Goal: Task Accomplishment & Management: Complete application form

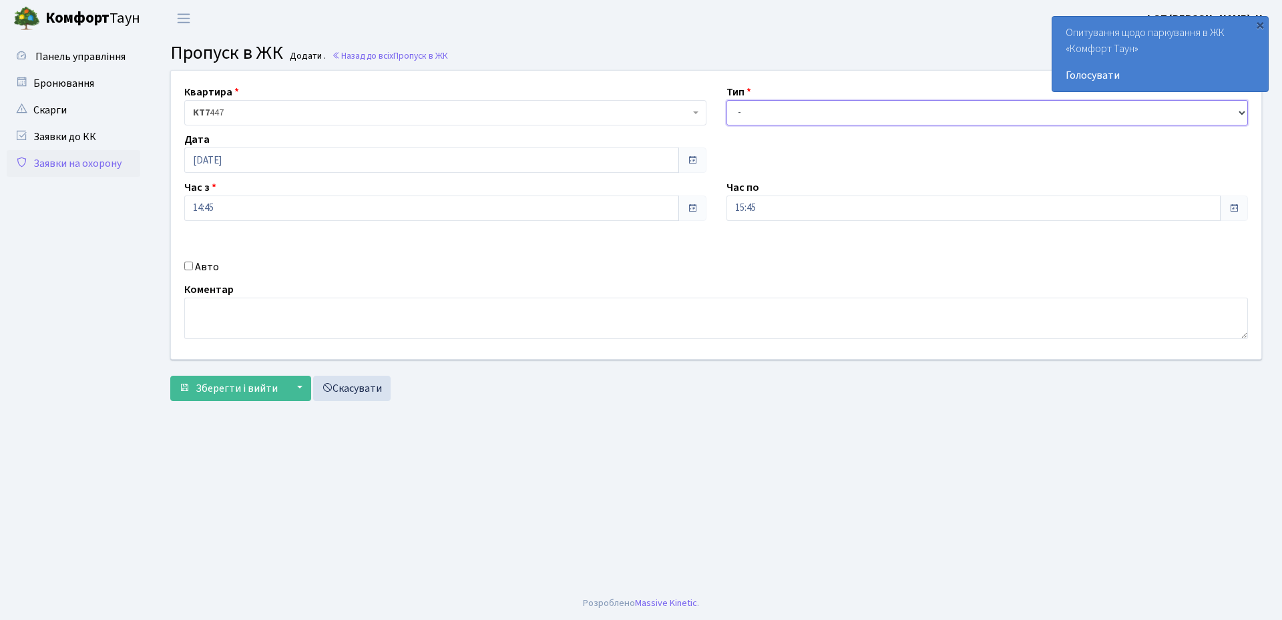
click at [774, 118] on select "- Доставка Таксі Гості Сервіс" at bounding box center [987, 112] width 522 height 25
select select "1"
click at [726, 100] on select "- Доставка Таксі Гості Сервіс" at bounding box center [987, 112] width 522 height 25
click at [188, 267] on input "Авто" at bounding box center [188, 266] width 9 height 9
checkbox input "true"
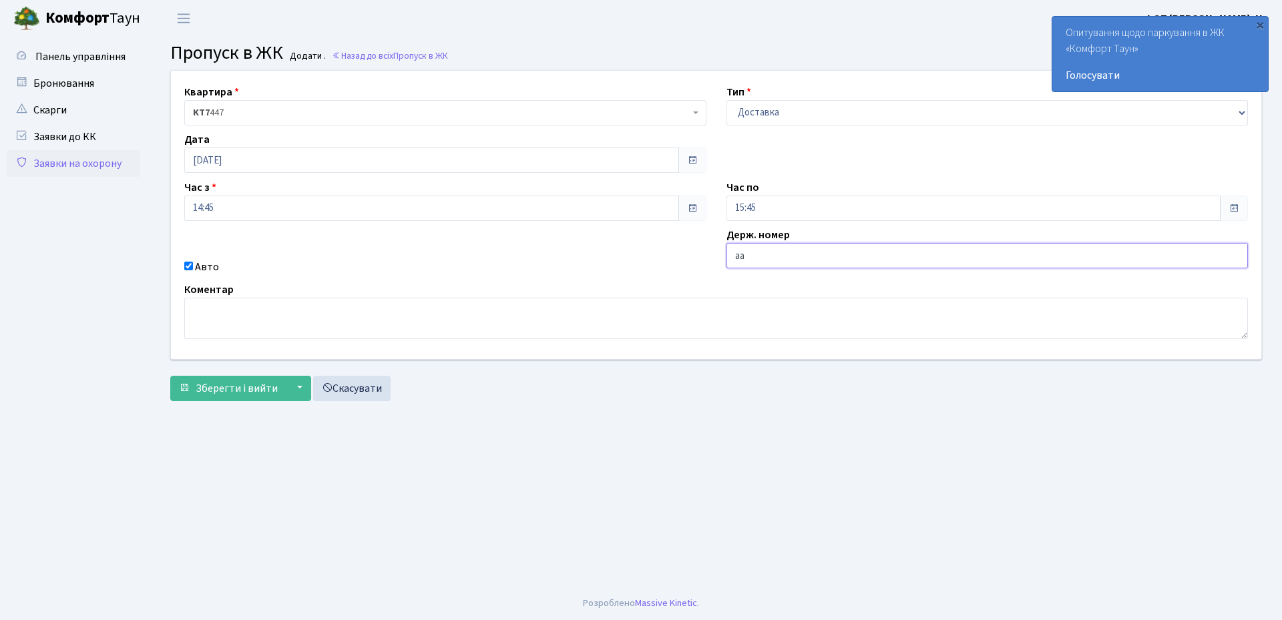
type input "[PERSON_NAME]"
type input "АА7339ОО"
click at [203, 388] on span "Зберегти і вийти" at bounding box center [237, 388] width 82 height 15
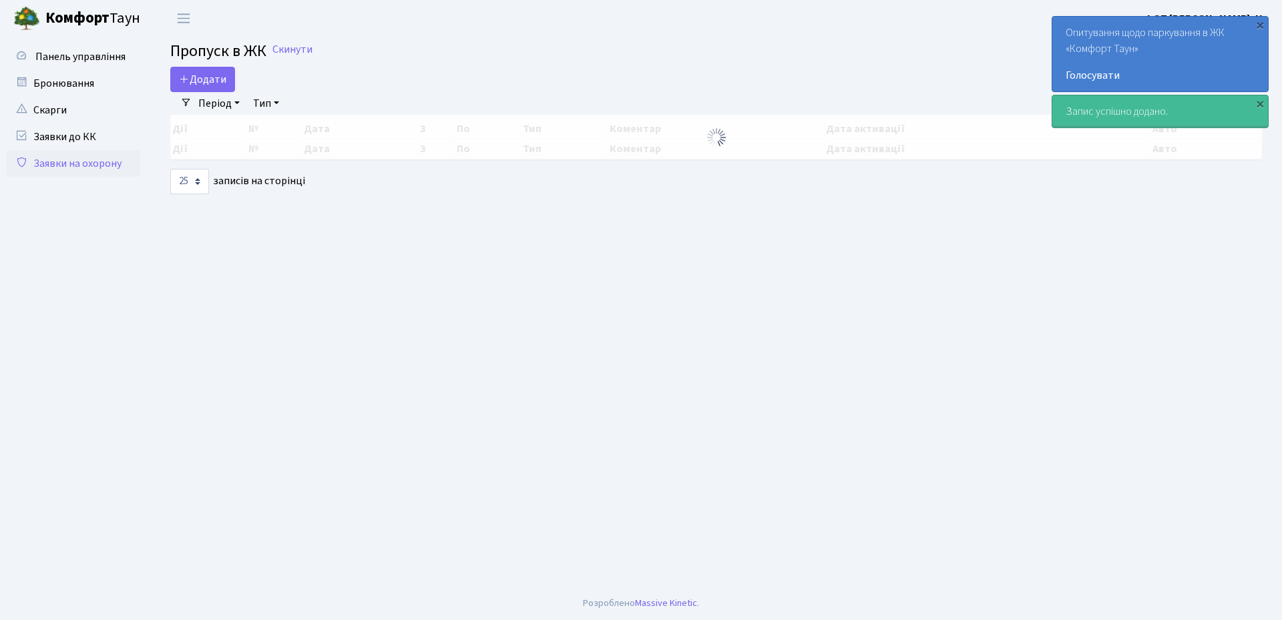
select select "25"
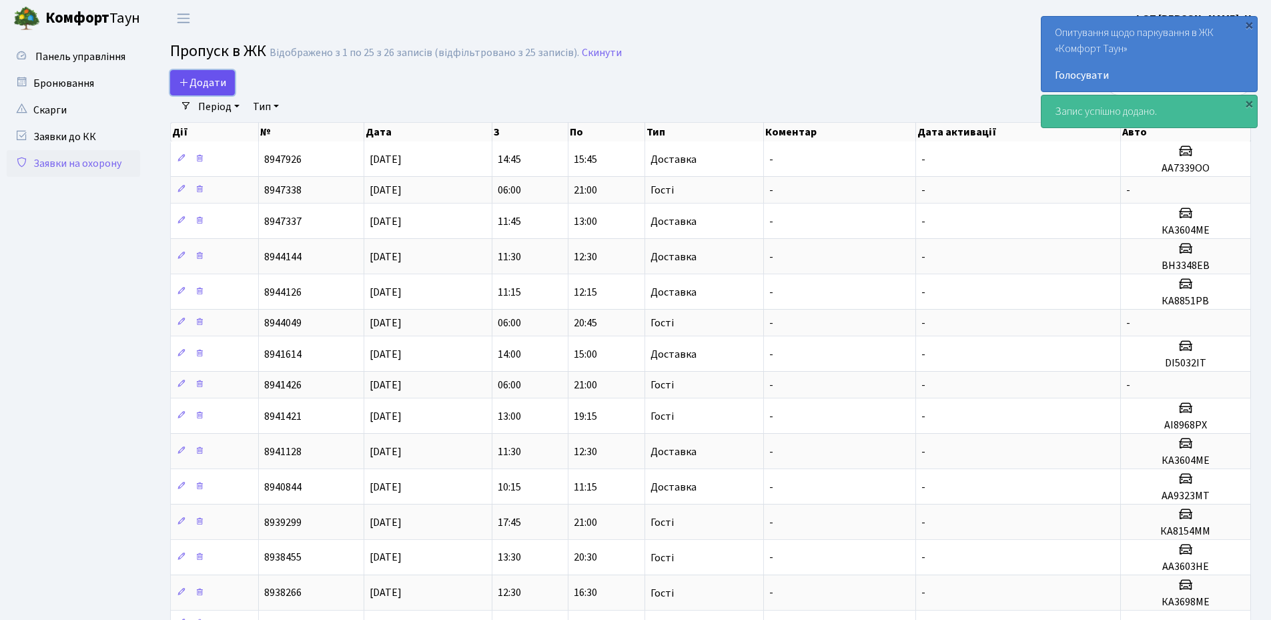
click at [210, 80] on span "Додати" at bounding box center [202, 82] width 47 height 15
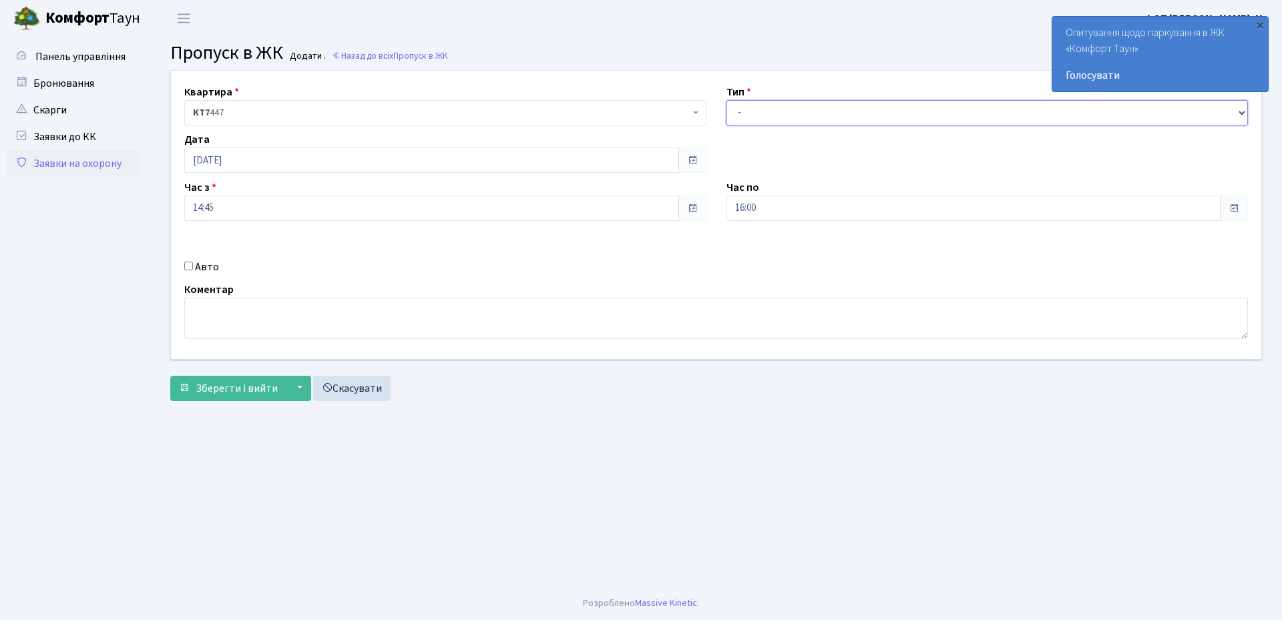
click at [765, 109] on select "- Доставка Таксі Гості Сервіс" at bounding box center [987, 112] width 522 height 25
select select "1"
click at [726, 100] on select "- Доставка Таксі Гості Сервіс" at bounding box center [987, 112] width 522 height 25
click at [778, 209] on input "16:00" at bounding box center [973, 208] width 495 height 25
click at [761, 253] on icon at bounding box center [763, 254] width 36 height 36
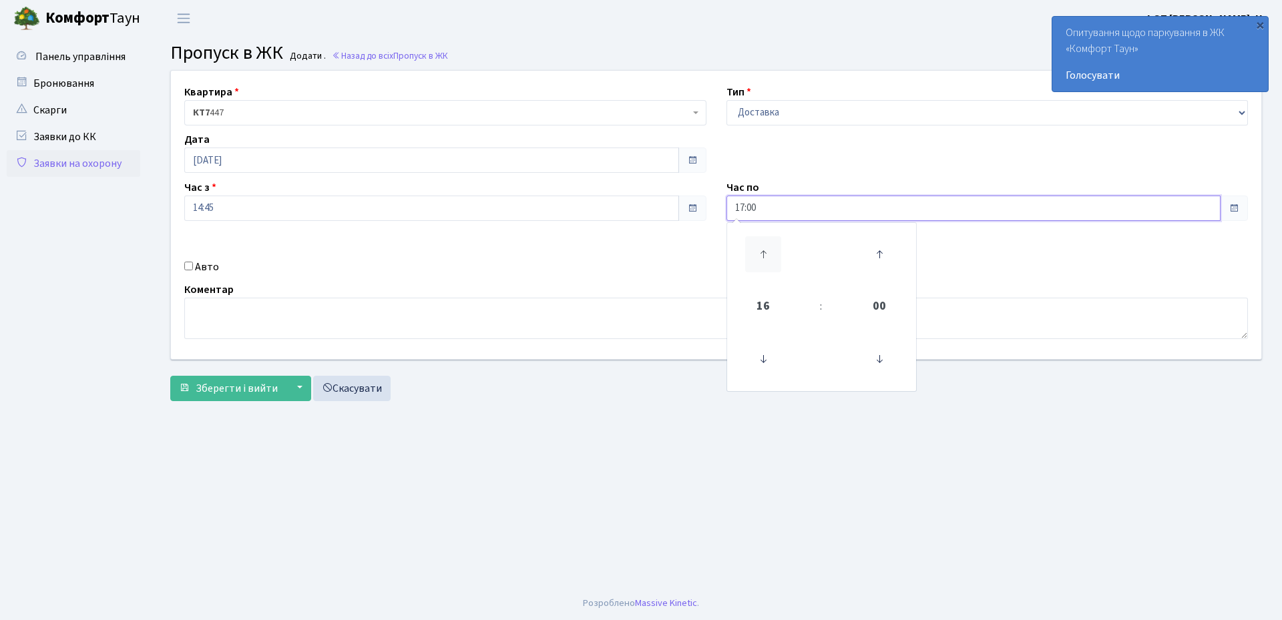
click at [761, 253] on icon at bounding box center [763, 254] width 36 height 36
click at [770, 362] on icon at bounding box center [763, 359] width 36 height 36
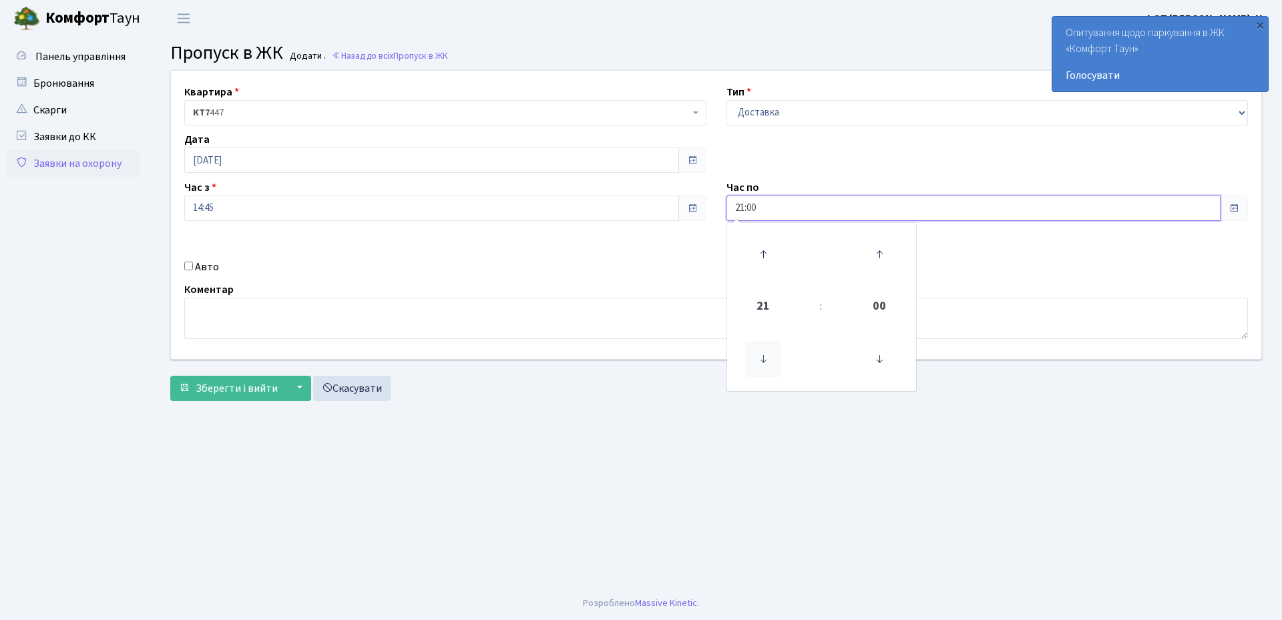
type input "20:00"
click at [656, 295] on div "Коментар" at bounding box center [715, 310] width 1083 height 57
click at [192, 264] on input "Авто" at bounding box center [188, 266] width 9 height 9
checkbox input "true"
type input "СВ5203СВ"
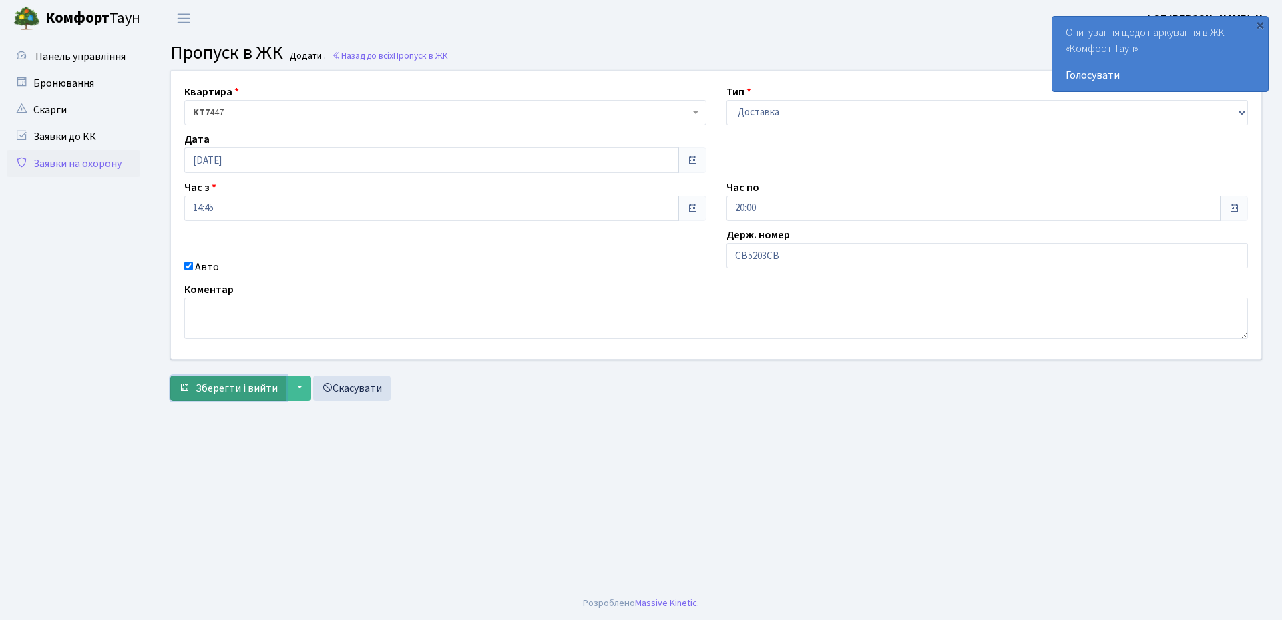
click at [213, 400] on button "Зберегти і вийти" at bounding box center [228, 388] width 116 height 25
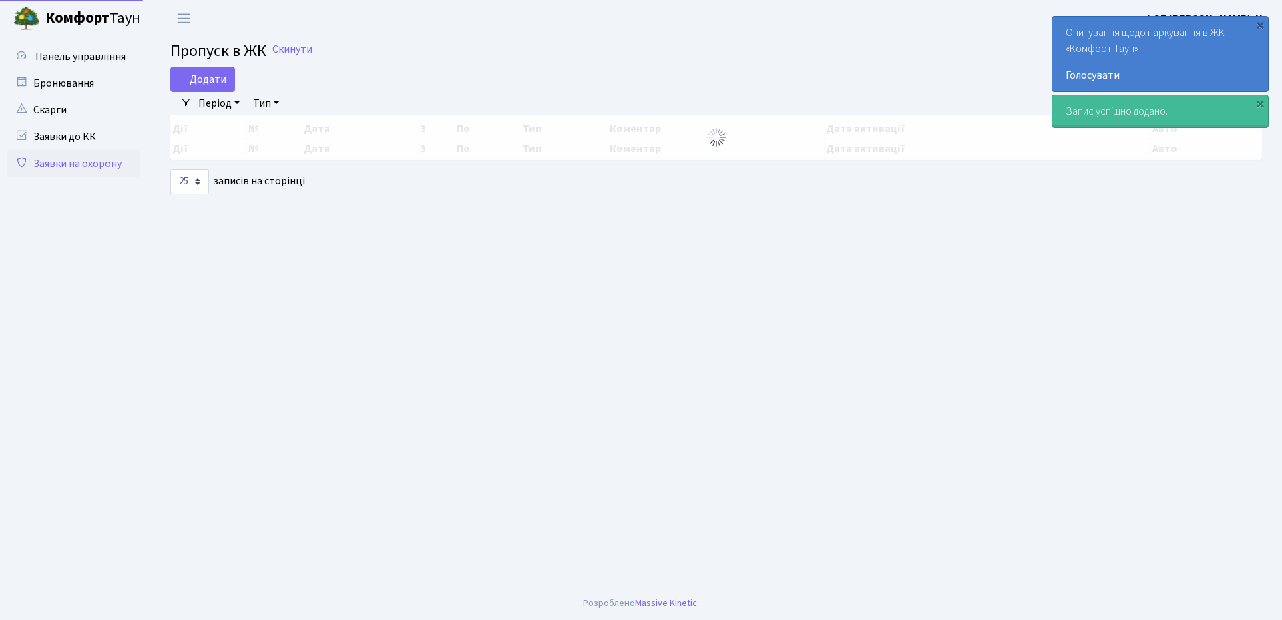
select select "25"
